Goal: Task Accomplishment & Management: Manage account settings

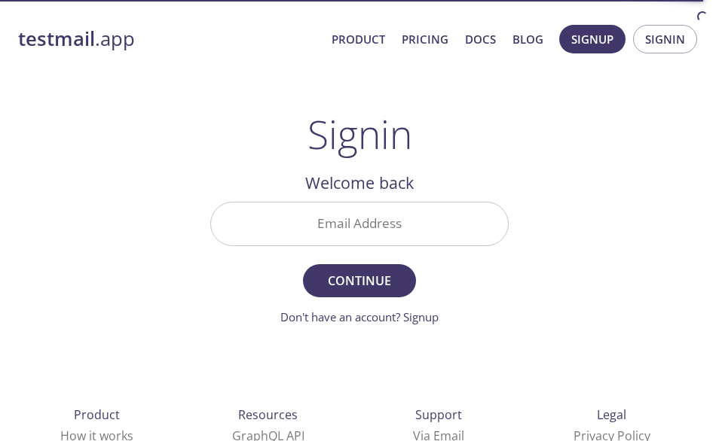
click at [371, 224] on input "Email Address" at bounding box center [359, 224] width 297 height 43
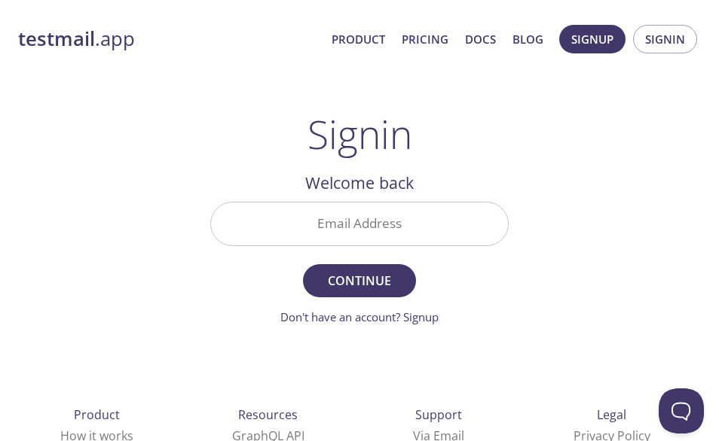
click at [294, 218] on input "Email Address" at bounding box center [359, 224] width 297 height 43
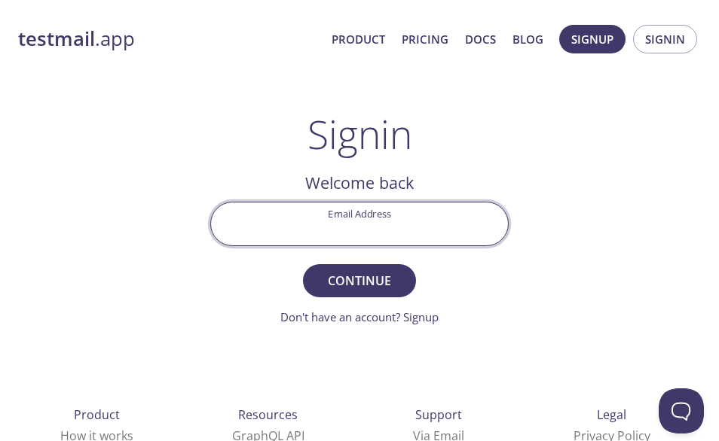
paste input "[PERSON_NAME][EMAIL_ADDRESS][PERSON_NAME][DOMAIN_NAME]"
type input "[PERSON_NAME][EMAIL_ADDRESS][PERSON_NAME][DOMAIN_NAME]"
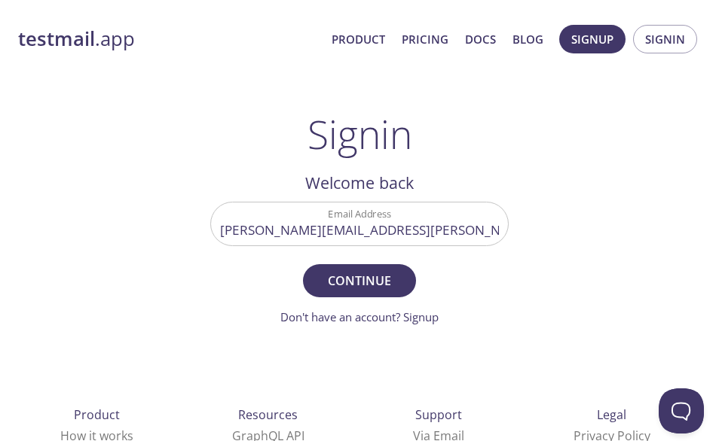
click at [521, 269] on main "Signin Welcome back Email Address [PERSON_NAME][EMAIL_ADDRESS][PERSON_NAME][DOM…" at bounding box center [359, 218] width 334 height 215
click at [392, 287] on span "Continue" at bounding box center [359, 280] width 80 height 21
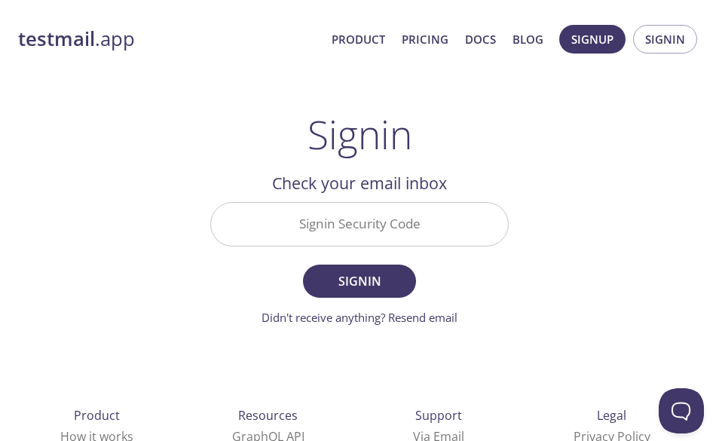
click at [399, 234] on input "Signin Security Code" at bounding box center [359, 224] width 297 height 43
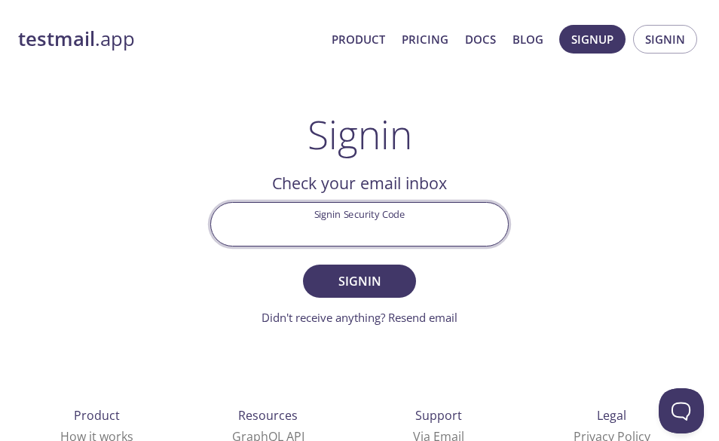
click at [530, 282] on div "testmail .app Product Pricing Docs Blog Signup Signin Signin Welcome back Email…" at bounding box center [359, 309] width 719 height 618
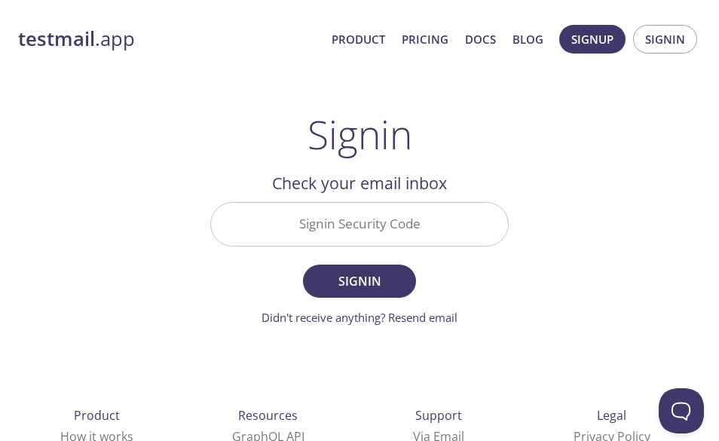
drag, startPoint x: 416, startPoint y: 316, endPoint x: 433, endPoint y: 317, distance: 17.3
click at [421, 316] on link "Didn't receive anything? Resend email" at bounding box center [359, 317] width 196 height 15
click at [237, 58] on div "testmail .app Product Pricing Docs Blog Signup Signin" at bounding box center [359, 39] width 682 height 48
click at [303, 214] on input "Email Address" at bounding box center [359, 224] width 297 height 43
click at [554, 280] on div "testmail .app Product Pricing Docs Blog Signup Signin Signin Welcome back Email…" at bounding box center [359, 309] width 719 height 618
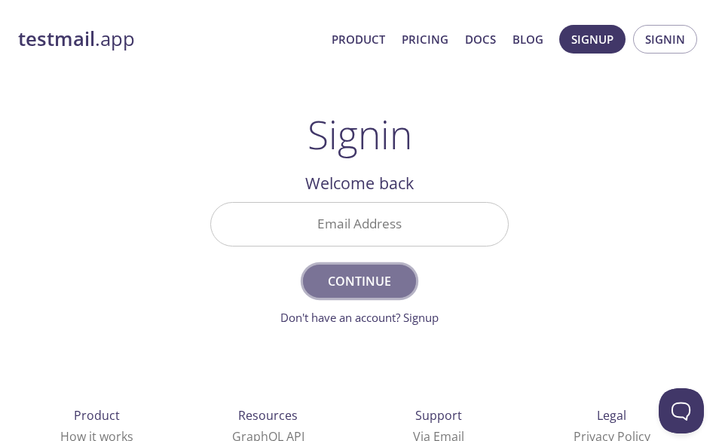
click at [389, 285] on span "Continue" at bounding box center [359, 280] width 80 height 21
